Goal: Task Accomplishment & Management: Complete application form

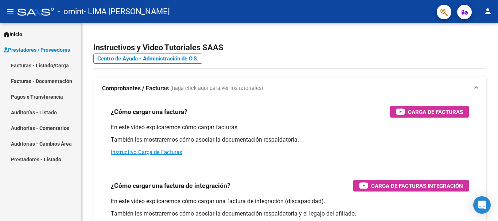
click at [63, 68] on link "Facturas - Listado/Carga" at bounding box center [40, 66] width 81 height 16
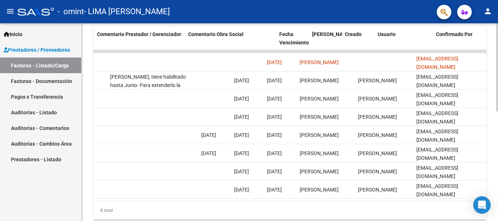
scroll to position [0, 1030]
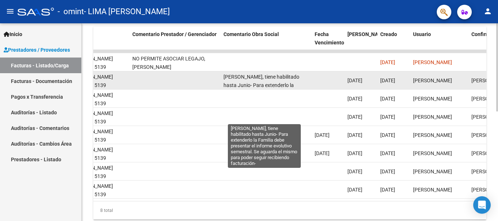
click at [267, 84] on span "Socio Michielin, tiene habilitado hasta Junio- Para extenderlo la Familia debe …" at bounding box center [263, 97] width 81 height 47
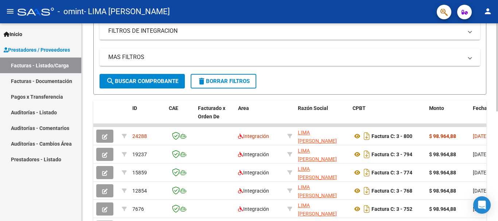
scroll to position [219, 0]
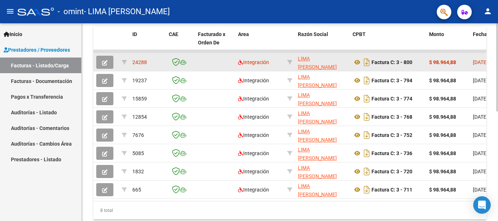
click at [104, 65] on icon "button" at bounding box center [104, 62] width 5 height 5
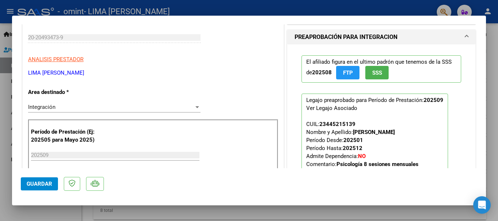
scroll to position [73, 0]
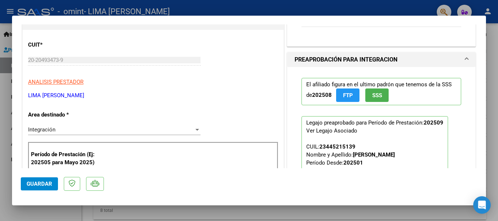
click at [492, 64] on div at bounding box center [249, 110] width 498 height 221
type input "$ 0,00"
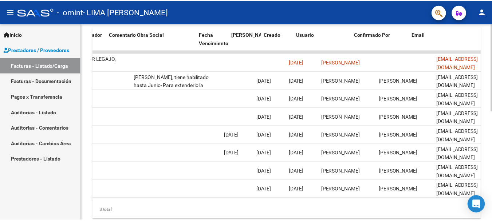
scroll to position [0, 1144]
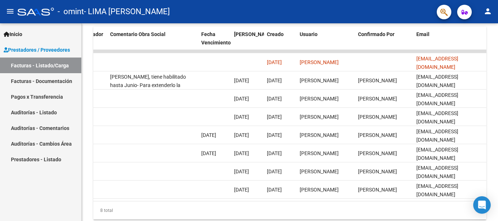
click at [486, 14] on mat-icon "person" at bounding box center [487, 11] width 9 height 9
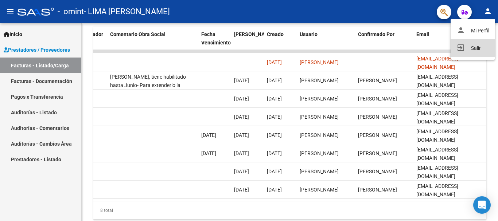
click at [470, 48] on button "exit_to_app Salir" at bounding box center [472, 47] width 44 height 17
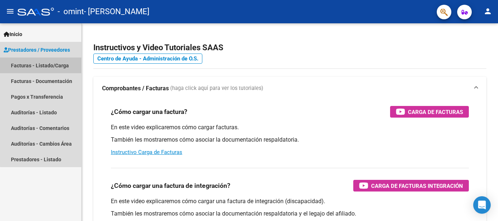
click at [46, 65] on link "Facturas - Listado/Carga" at bounding box center [40, 66] width 81 height 16
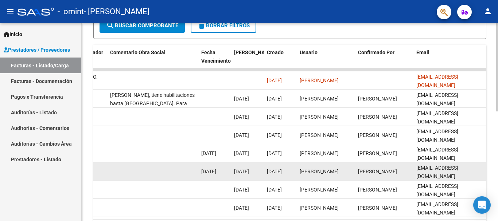
scroll to position [237, 0]
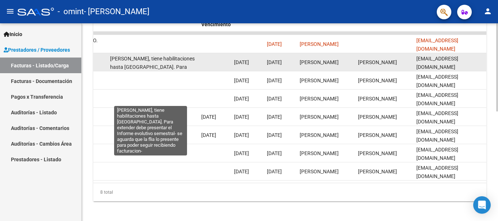
click at [170, 63] on div "[PERSON_NAME], tiene habilitaciones hasta [GEOGRAPHIC_DATA]. Para extender debe…" at bounding box center [152, 62] width 85 height 15
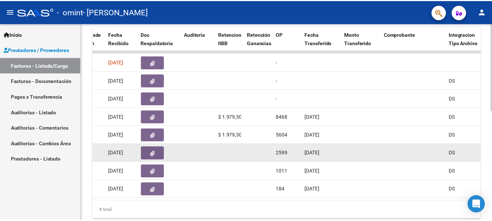
scroll to position [0, 0]
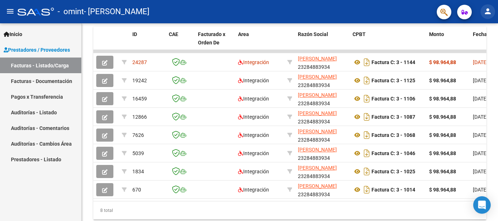
click at [494, 14] on button "person" at bounding box center [487, 11] width 15 height 15
click at [477, 45] on button "exit_to_app Salir" at bounding box center [472, 47] width 44 height 17
